Goal: Information Seeking & Learning: Learn about a topic

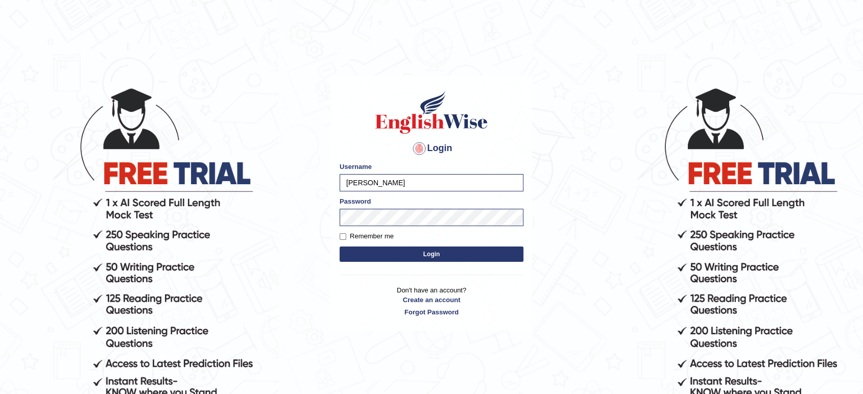
type input "bhagwantbrar"
click at [458, 255] on button "Login" at bounding box center [432, 254] width 184 height 15
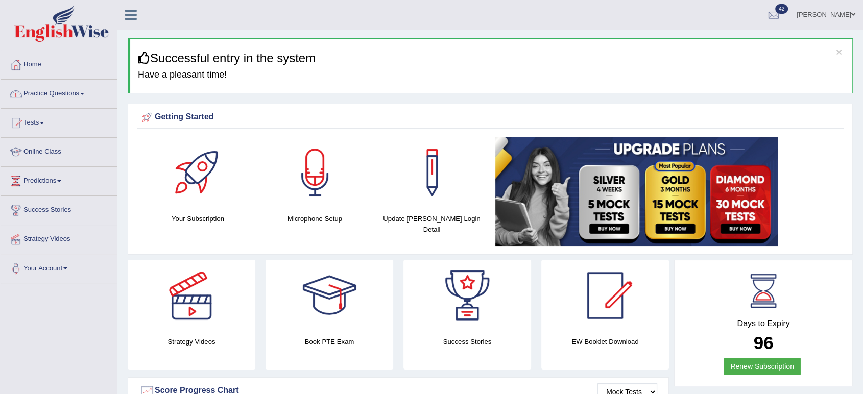
click at [86, 92] on link "Practice Questions" at bounding box center [59, 93] width 116 height 26
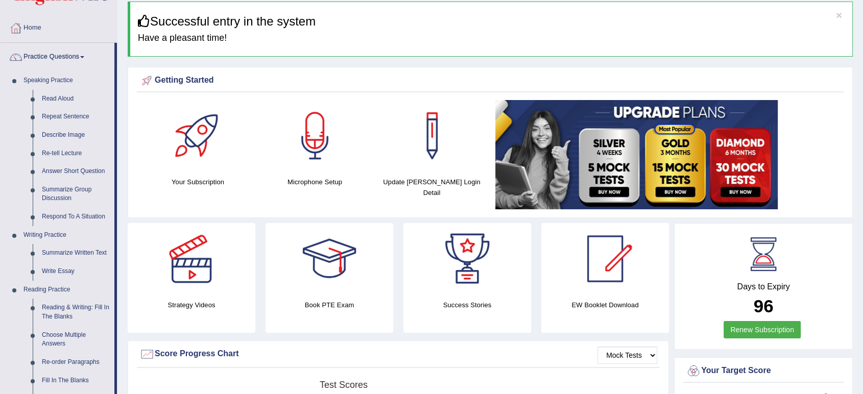
scroll to position [57, 0]
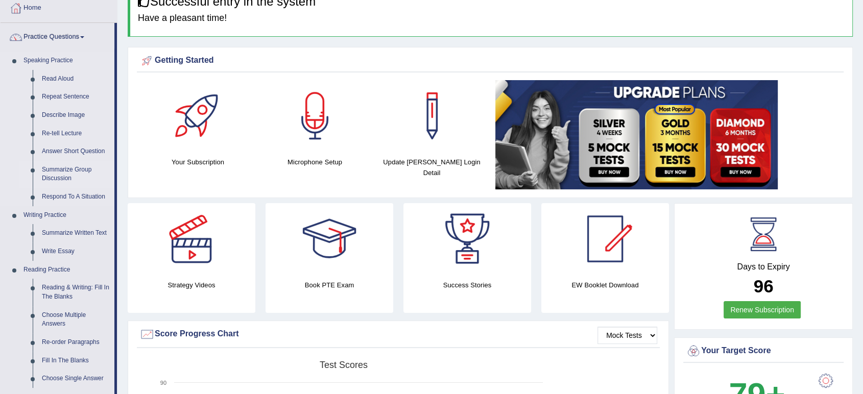
click at [75, 168] on link "Summarize Group Discussion" at bounding box center [75, 174] width 77 height 27
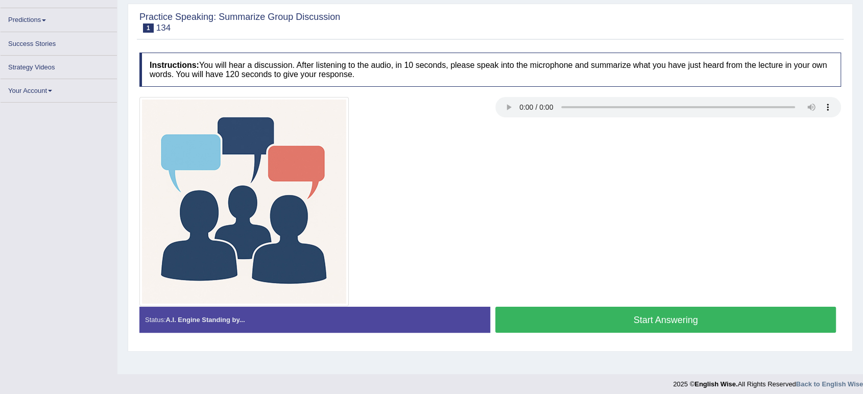
click at [212, 152] on img at bounding box center [243, 201] width 209 height 209
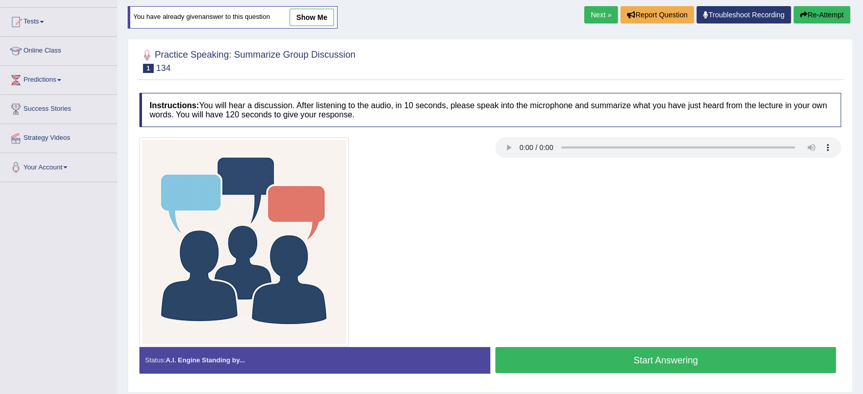
scroll to position [102, 0]
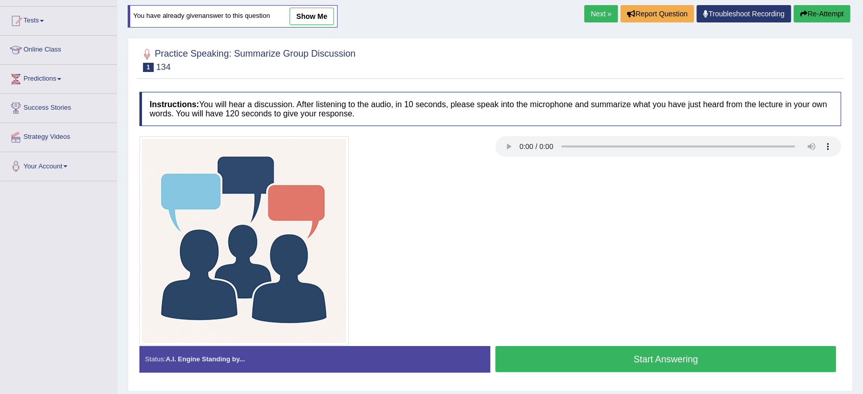
click at [719, 233] on div at bounding box center [490, 240] width 712 height 209
drag, startPoint x: 311, startPoint y: 20, endPoint x: 320, endPoint y: 50, distance: 31.5
click at [311, 19] on link "show me" at bounding box center [312, 16] width 44 height 17
click at [319, 17] on div "Home Practice Speaking: Summarize Group Discussion 134 * Remember to use the de…" at bounding box center [490, 153] width 746 height 511
click at [314, 11] on div "Home Practice Speaking: Summarize Group Discussion 134 * Remember to use the de…" at bounding box center [490, 153] width 746 height 511
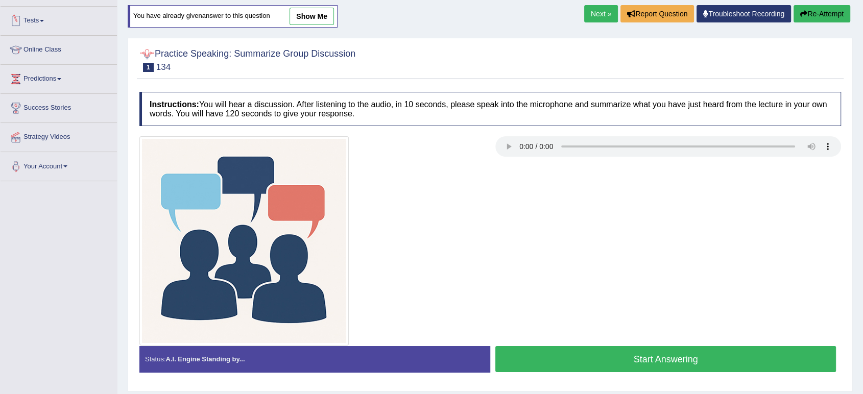
click at [313, 12] on div "Home Practice Speaking: Summarize Group Discussion 134 * Remember to use the de…" at bounding box center [490, 153] width 746 height 511
click at [312, 17] on div "Home Practice Speaking: Summarize Group Discussion 134 * Remember to use the de…" at bounding box center [490, 153] width 746 height 511
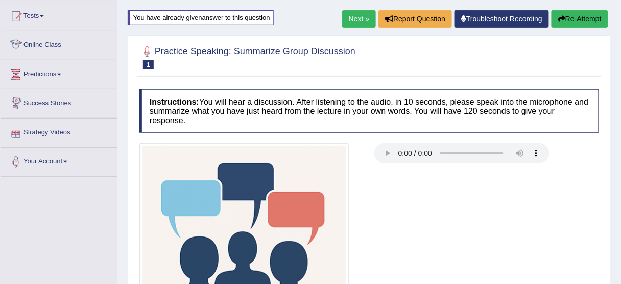
scroll to position [54, 0]
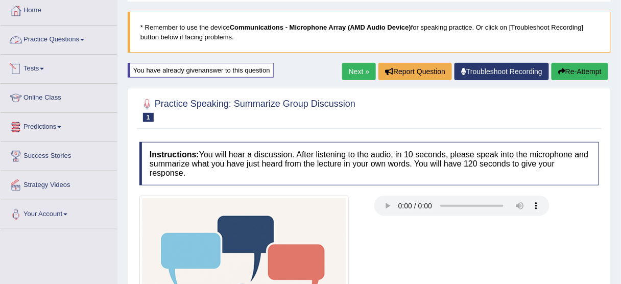
click at [65, 40] on link "Practice Questions" at bounding box center [59, 39] width 116 height 26
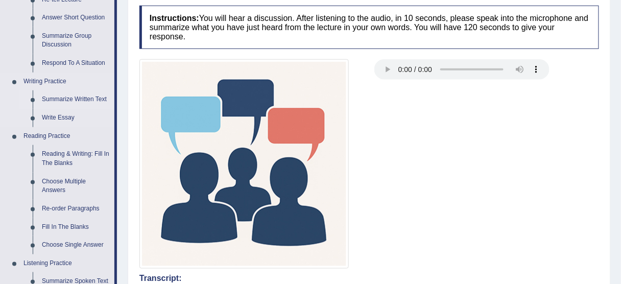
scroll to position [177, 0]
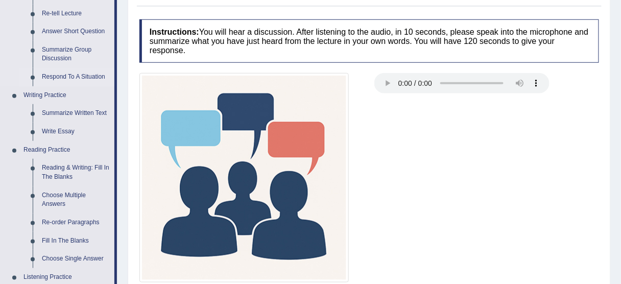
click at [86, 76] on link "Respond To A Situation" at bounding box center [75, 77] width 77 height 18
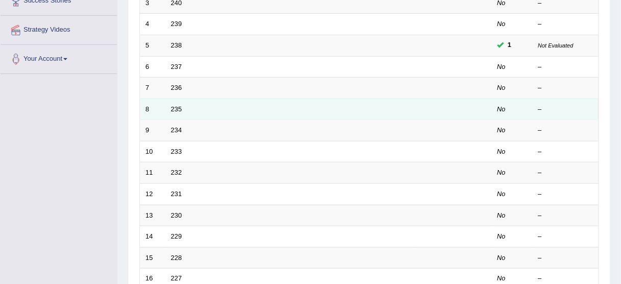
scroll to position [204, 0]
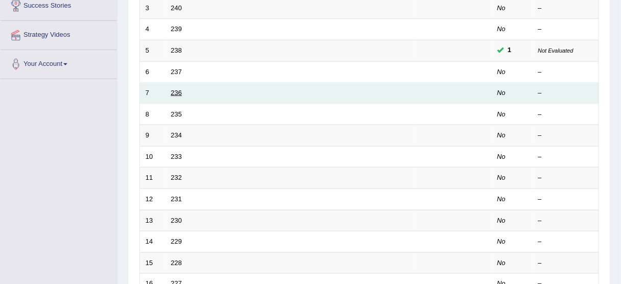
click at [174, 89] on link "236" at bounding box center [176, 93] width 11 height 8
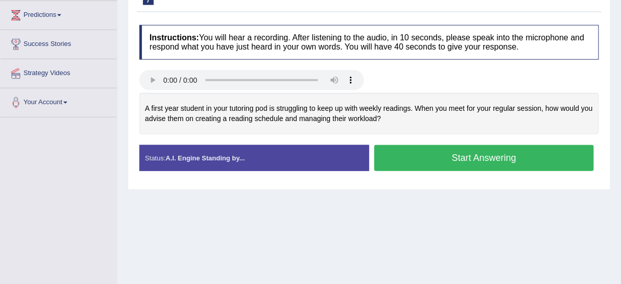
scroll to position [123, 0]
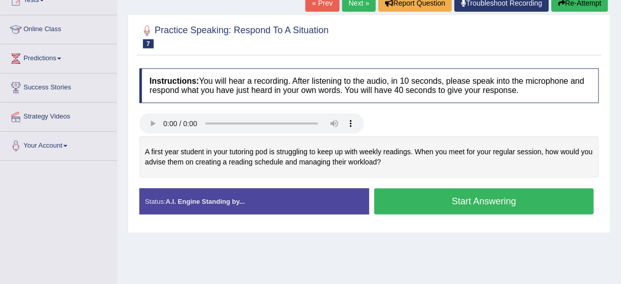
click at [355, 6] on link "Next »" at bounding box center [359, 2] width 34 height 17
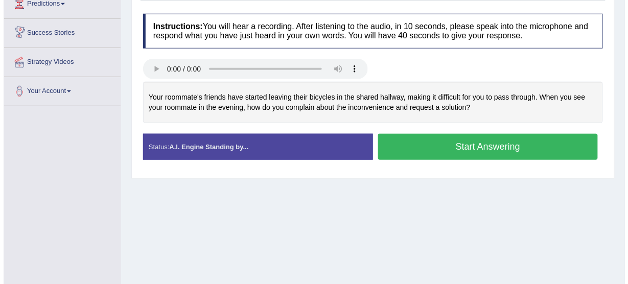
scroll to position [163, 0]
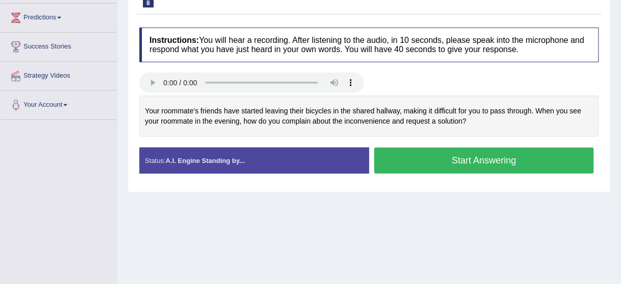
click at [465, 162] on button "Start Answering" at bounding box center [484, 161] width 220 height 26
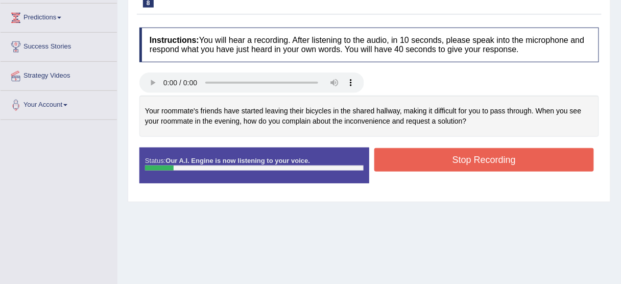
click at [403, 158] on button "Stop Recording" at bounding box center [484, 159] width 220 height 23
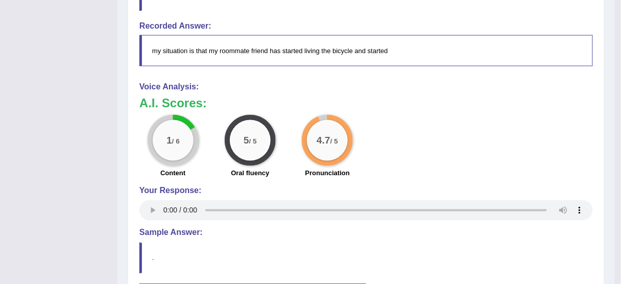
scroll to position [335, 0]
